Goal: Task Accomplishment & Management: Manage account settings

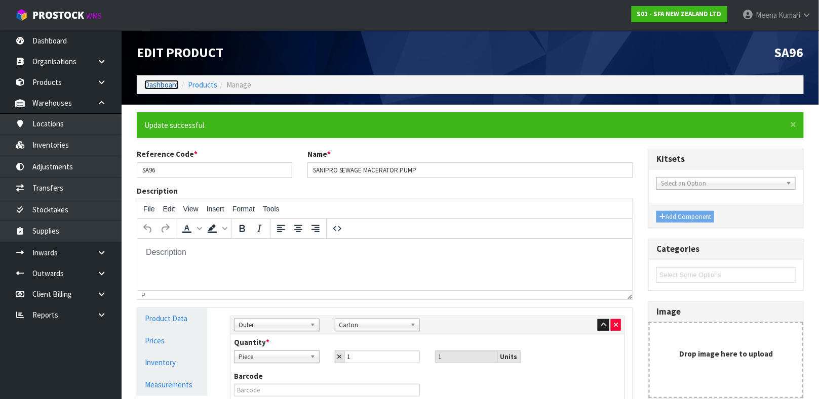
click at [169, 82] on link "Dashboard" at bounding box center [161, 85] width 34 height 10
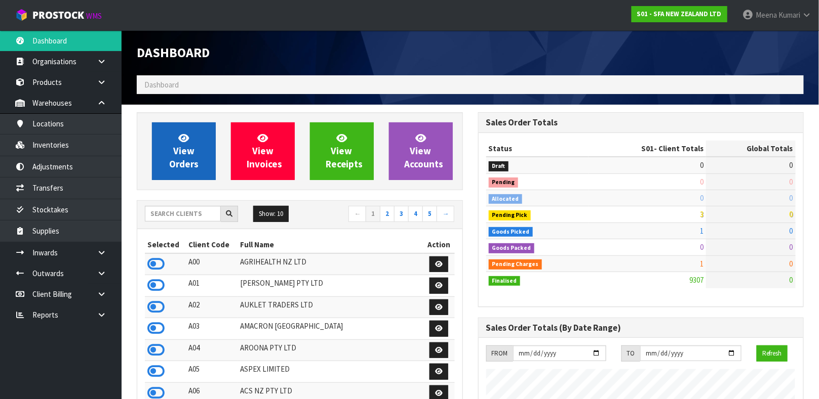
scroll to position [768, 341]
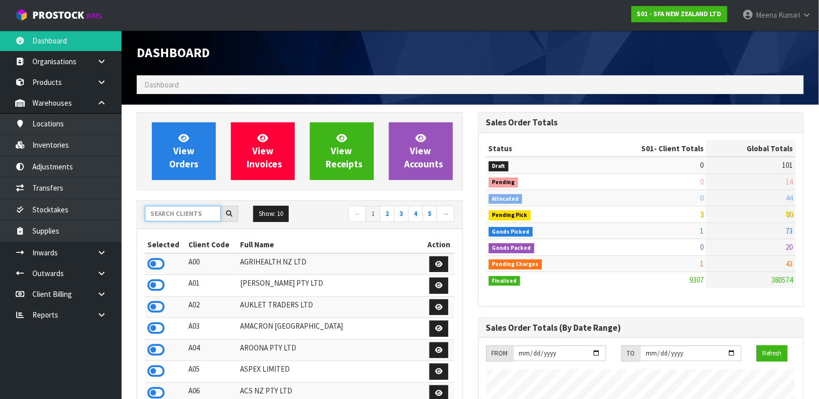
click at [172, 214] on input "text" at bounding box center [183, 214] width 76 height 16
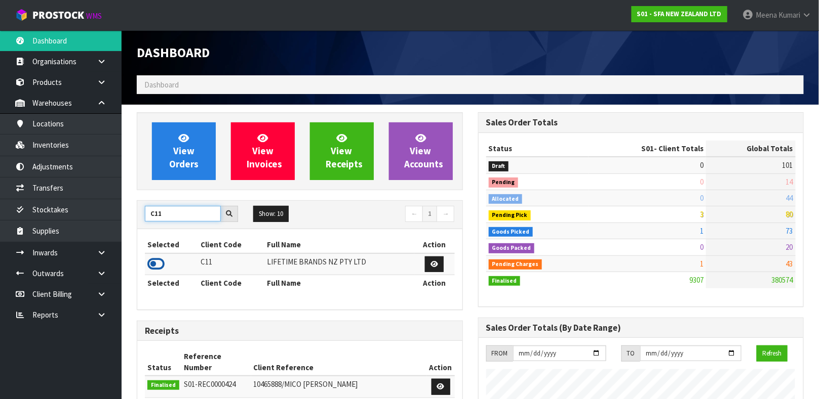
type input "C11"
click at [156, 264] on icon at bounding box center [155, 264] width 17 height 15
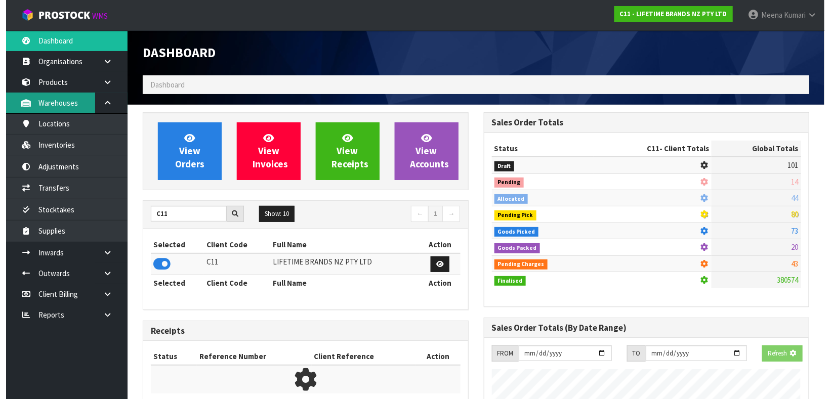
scroll to position [789, 341]
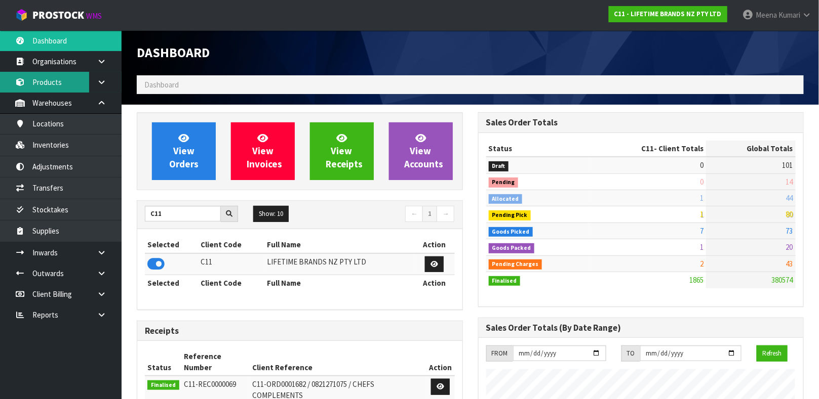
click at [72, 88] on link "Products" at bounding box center [61, 82] width 122 height 21
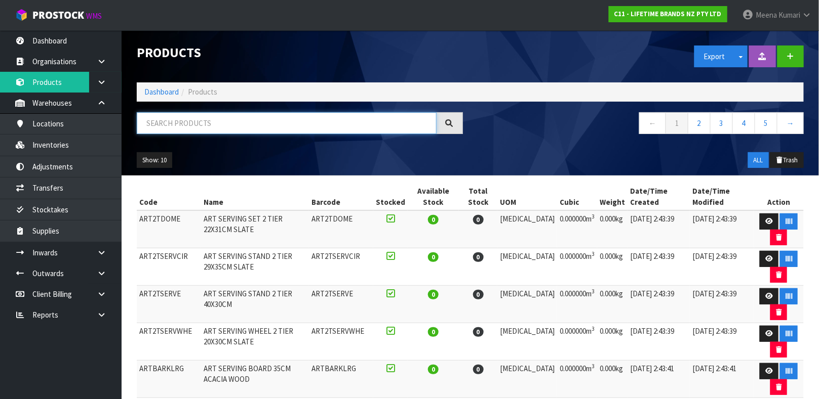
click at [163, 126] on input "text" at bounding box center [287, 123] width 300 height 22
type input "5057982083076"
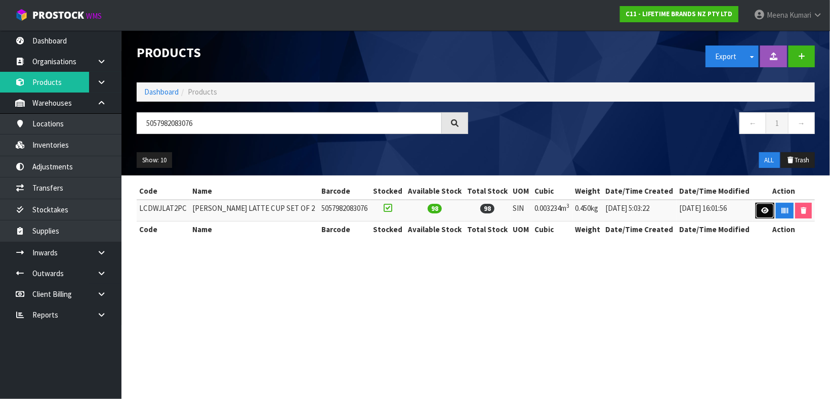
click at [762, 208] on icon at bounding box center [765, 211] width 8 height 7
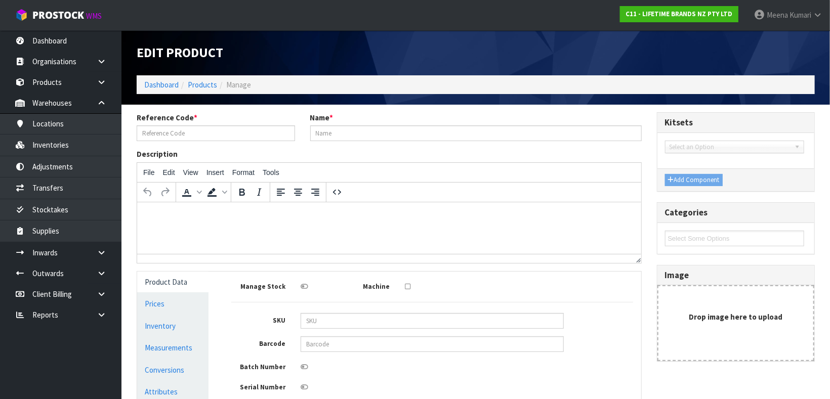
type input "LCDWJLAT2PC"
type input "[PERSON_NAME] LATTE CUP SET OF 2"
type input "5057982083076"
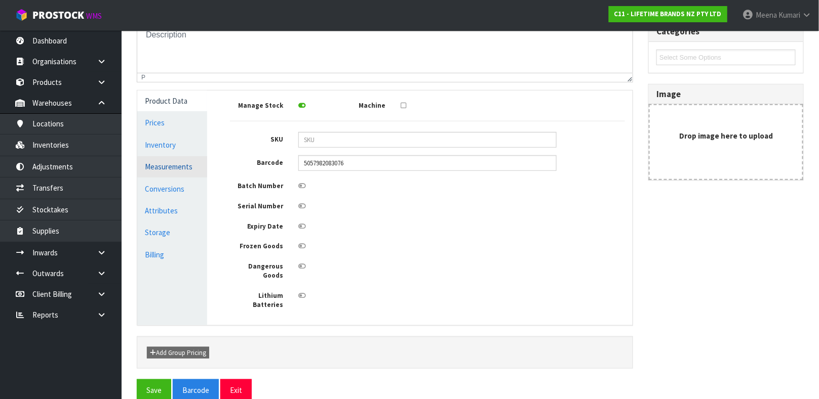
click at [185, 158] on link "Measurements" at bounding box center [172, 166] width 70 height 21
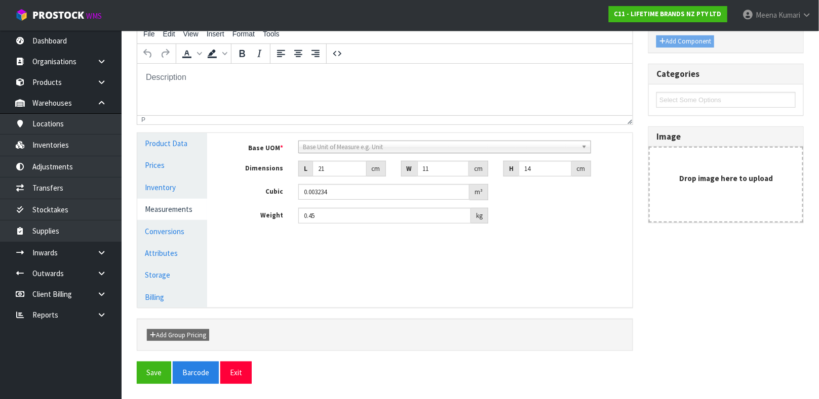
scroll to position [138, 0]
click at [178, 224] on link "Conversions" at bounding box center [172, 232] width 70 height 21
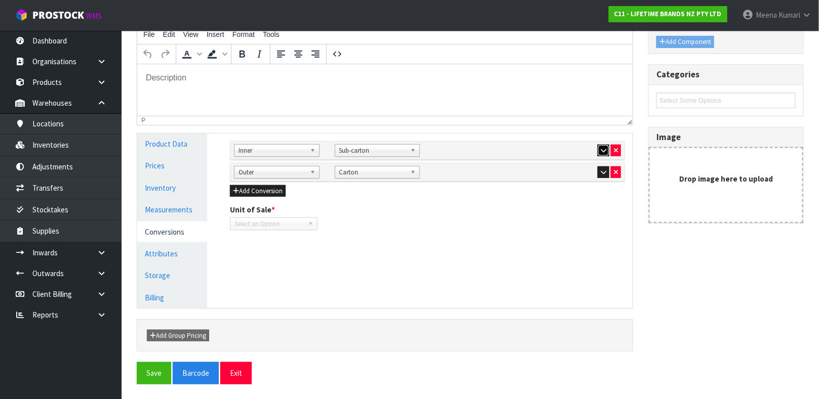
click at [597, 150] on button "button" at bounding box center [603, 151] width 12 height 12
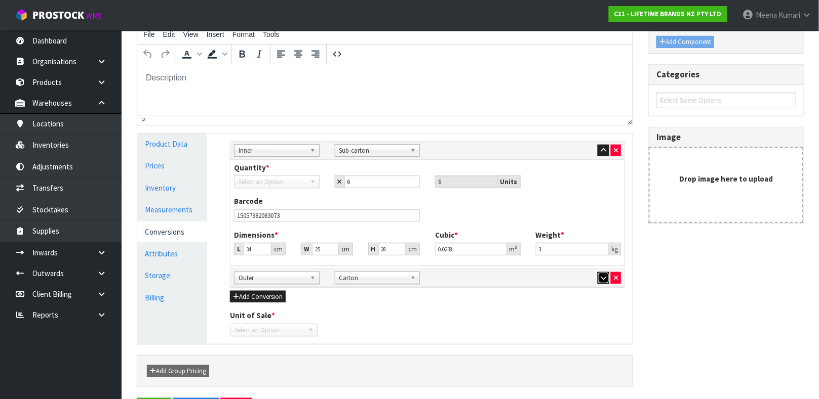
click at [603, 281] on icon "button" at bounding box center [603, 278] width 6 height 7
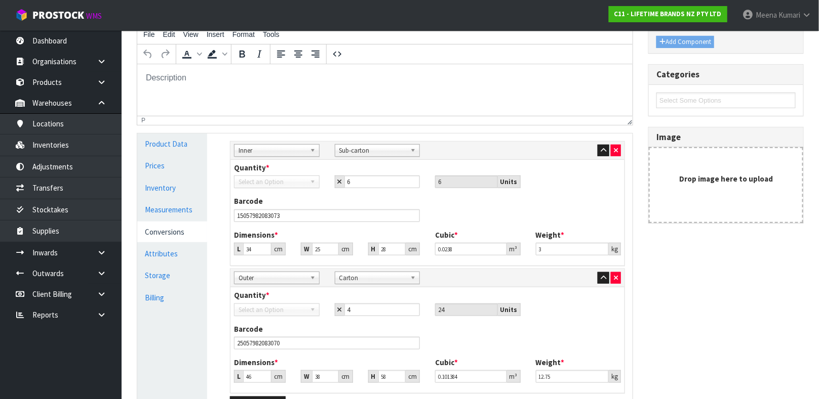
click at [263, 319] on div "Quantity * Select an Option 4 24 Units" at bounding box center [427, 306] width 402 height 33
click at [173, 211] on link "Measurements" at bounding box center [172, 209] width 70 height 21
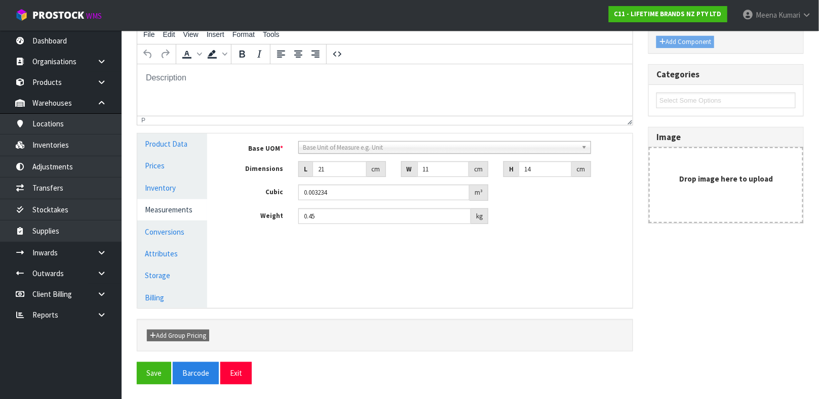
click at [399, 142] on span "Base Unit of Measure e.g. Unit" at bounding box center [440, 148] width 274 height 12
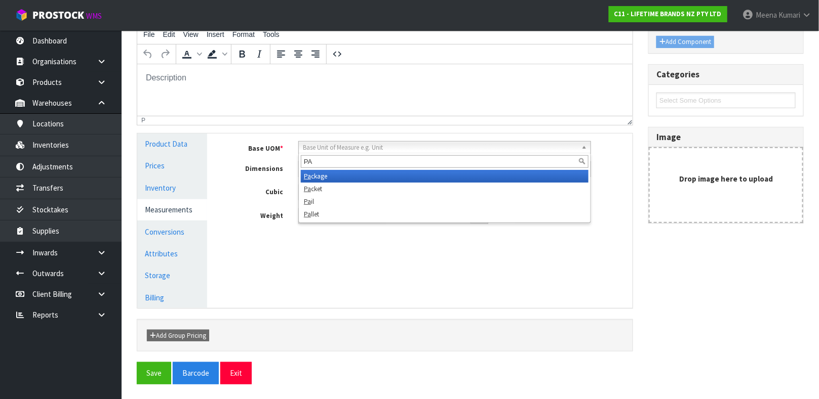
type input "P"
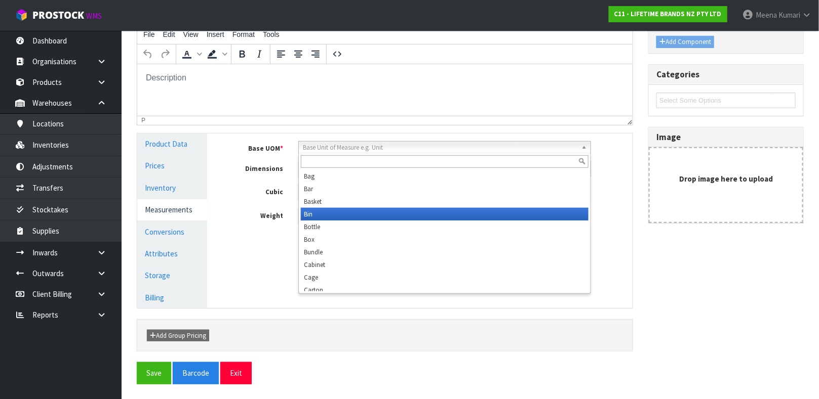
type input "I"
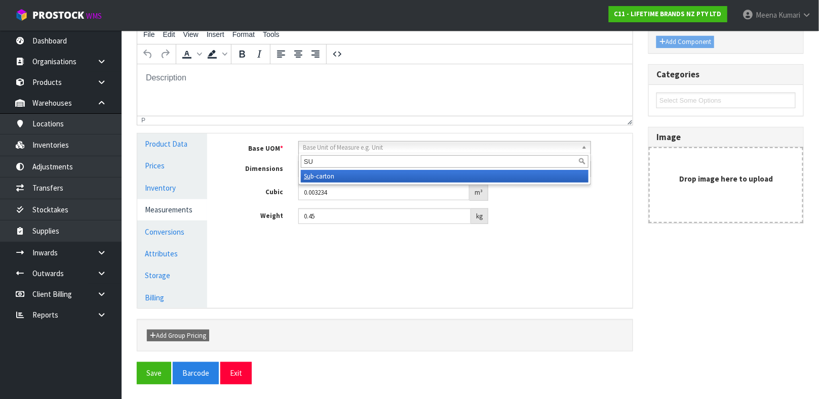
type input "S"
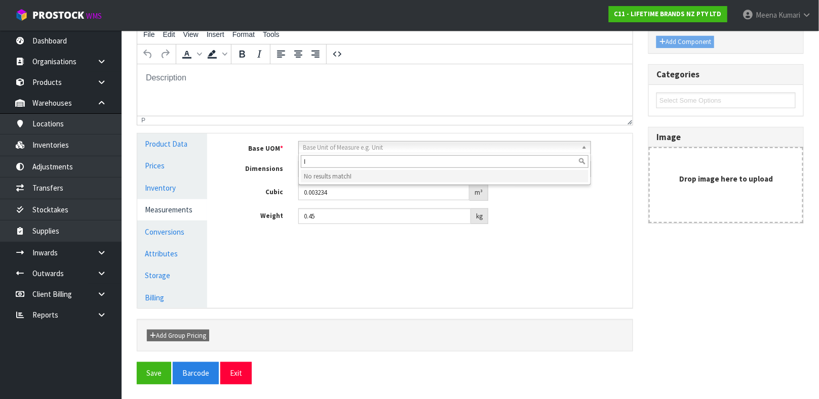
type input "I"
click at [554, 231] on div "Base UOM * Bag Bar Basket Bin Bottle Box Bundle Cabinet Cage Carton Case Coil C…" at bounding box center [427, 187] width 410 height 106
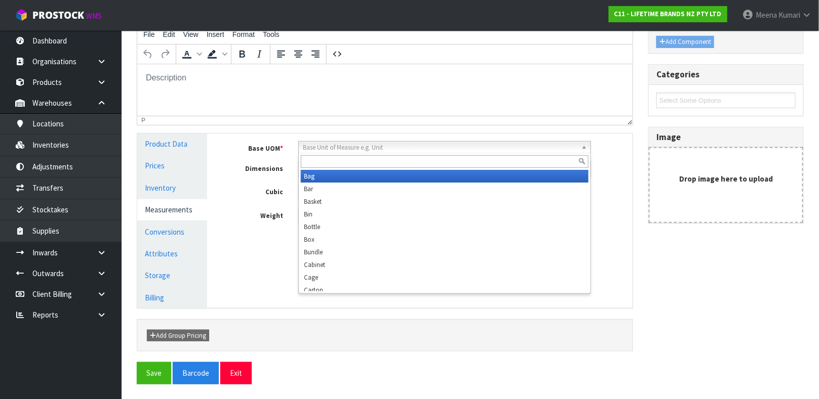
click at [384, 152] on span "Base Unit of Measure e.g. Unit" at bounding box center [440, 148] width 274 height 12
type input "I"
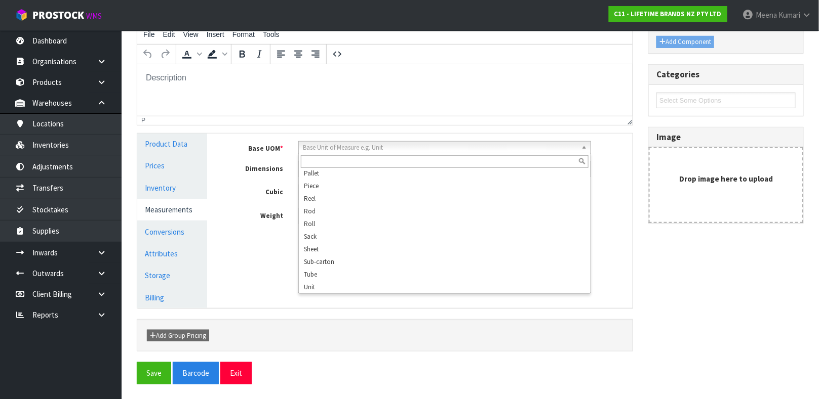
scroll to position [283, 0]
click at [172, 231] on link "Conversions" at bounding box center [172, 232] width 70 height 21
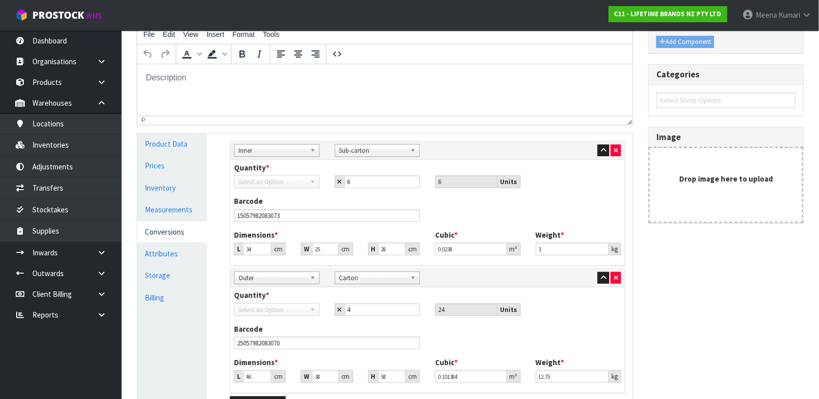
click at [257, 175] on div "Quantity * Select an Option 6 6 Units" at bounding box center [427, 176] width 402 height 26
click at [257, 180] on span "Select an Option" at bounding box center [271, 182] width 67 height 12
click at [290, 150] on span "Inner" at bounding box center [271, 151] width 67 height 12
click at [355, 147] on span "Sub-carton" at bounding box center [372, 151] width 67 height 12
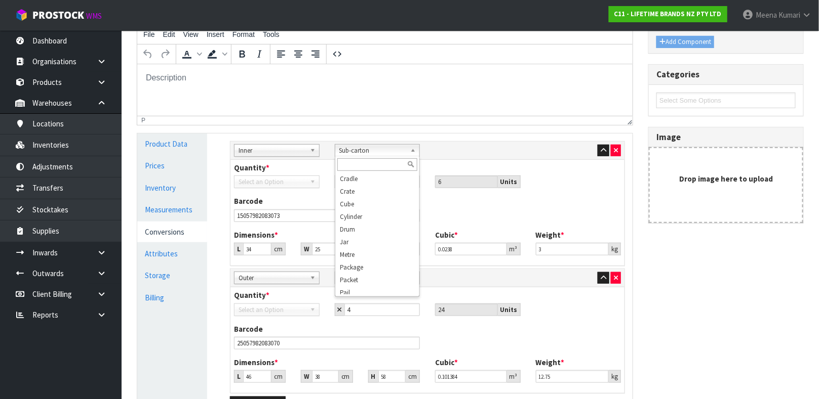
scroll to position [0, 0]
click at [411, 147] on b at bounding box center [414, 151] width 9 height 12
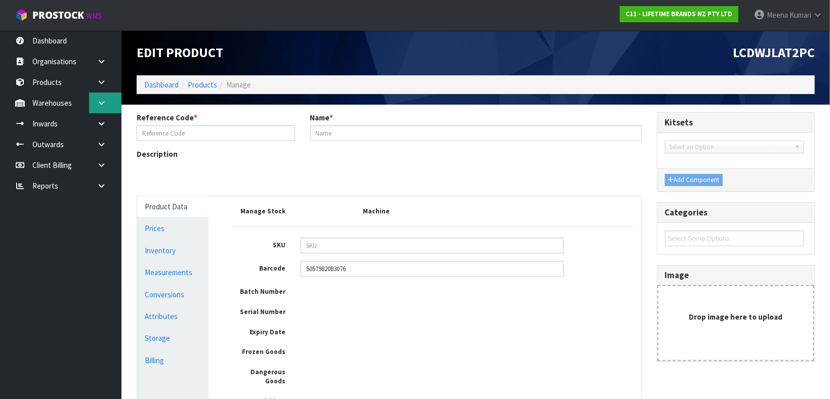
type input "LCDWJLAT2PC"
type input "[PERSON_NAME] LATTE CUP SET OF 2"
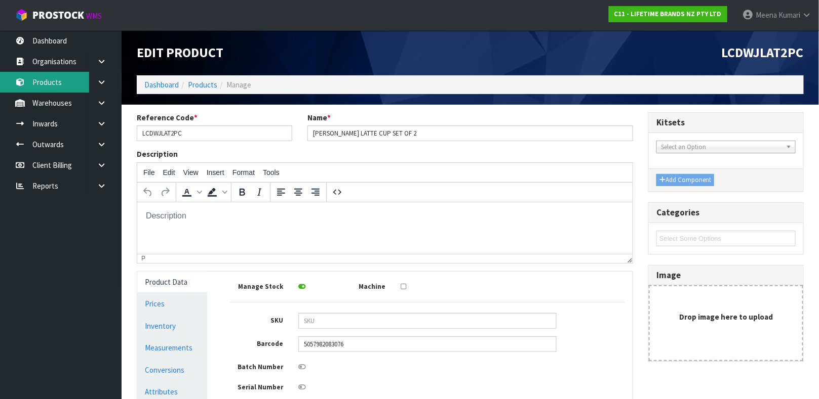
click at [68, 83] on link "Products" at bounding box center [61, 82] width 122 height 21
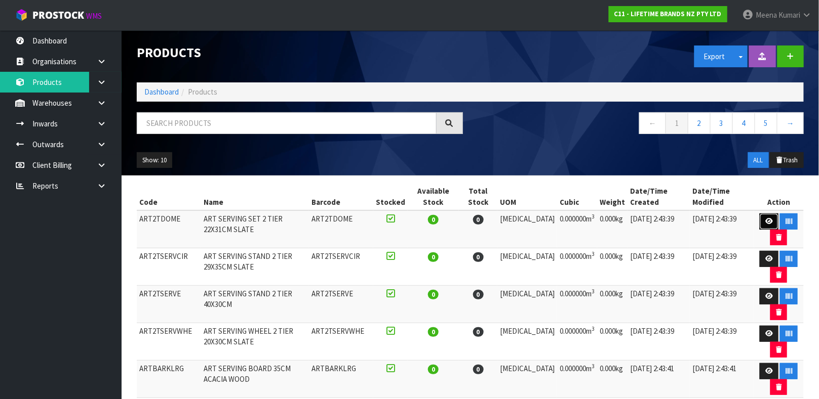
click at [767, 219] on icon at bounding box center [769, 221] width 8 height 7
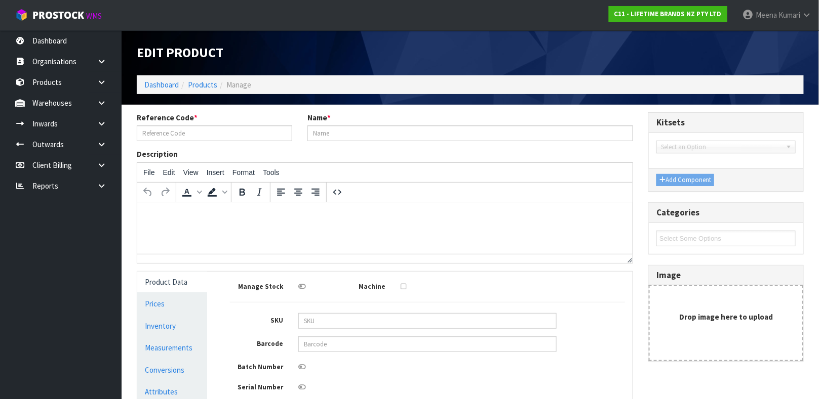
type input "ART2TDOME"
type input "ART SERVING SET 2 TIER 22X31CM SLATE"
type input "0"
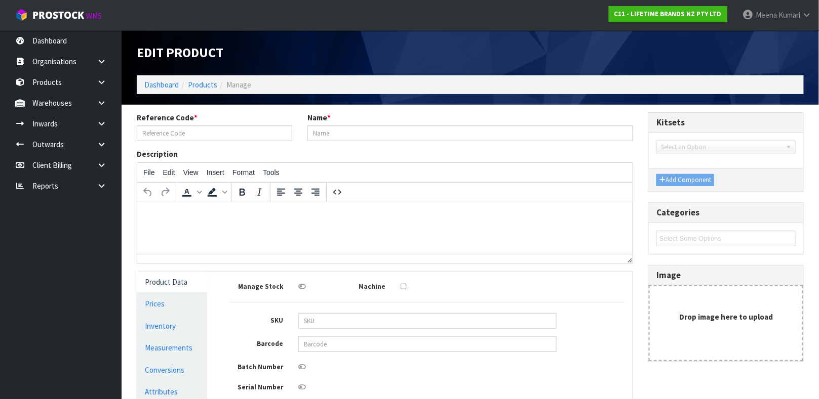
type input "0"
click at [192, 346] on link "Measurements" at bounding box center [172, 348] width 70 height 21
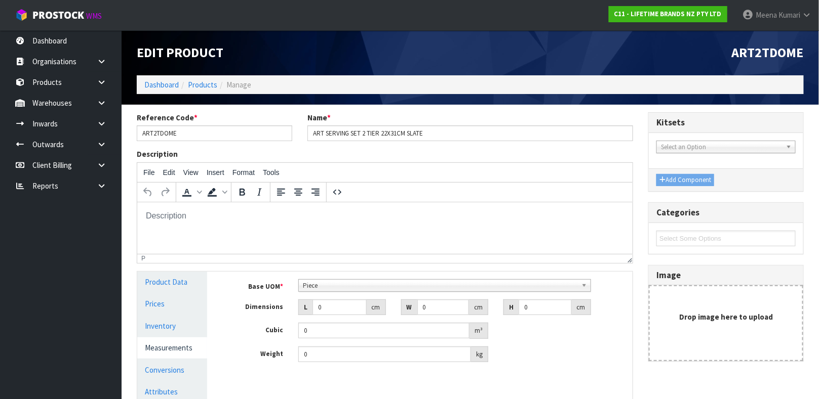
scroll to position [182, 0]
click at [455, 291] on div "Piece Bag Bar Basket Bin Bottle Box Bundle Cabinet Cage Carton Case Coil Cradle…" at bounding box center [444, 285] width 293 height 13
type input "S"
type input "I"
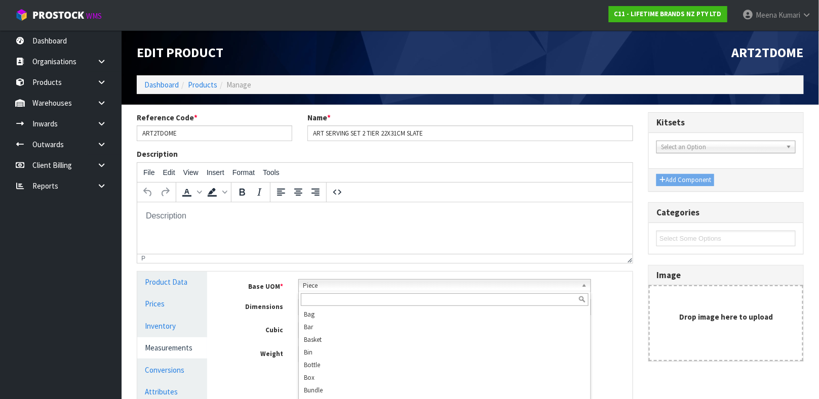
scroll to position [182, 0]
type input "P"
type input "S"
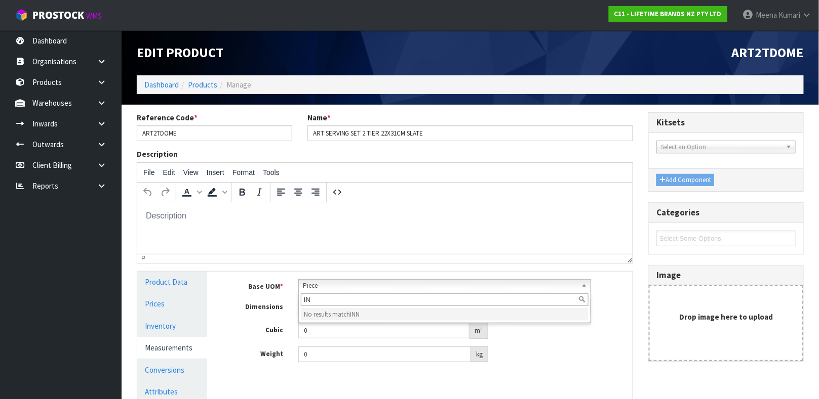
type input "I"
